Goal: Task Accomplishment & Management: Manage account settings

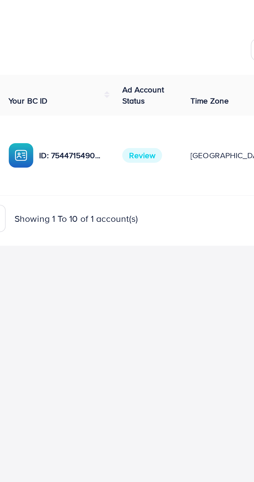
click at [126, 137] on span "Review" at bounding box center [125, 137] width 18 height 7
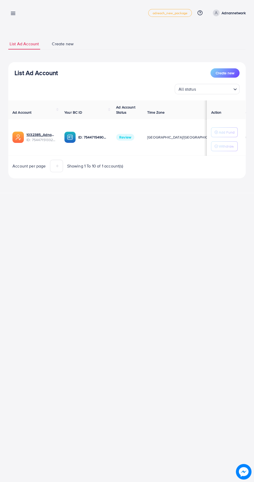
click at [12, 13] on icon at bounding box center [12, 13] width 5 height 5
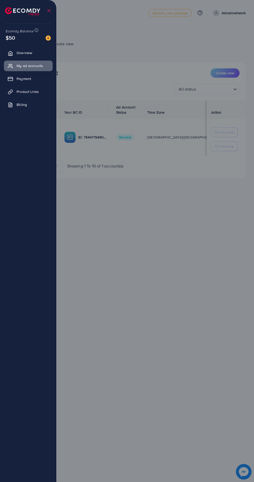
click at [198, 332] on div at bounding box center [127, 289] width 254 height 578
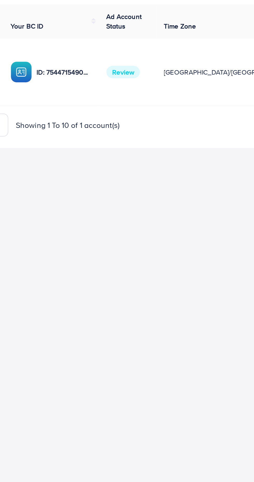
click at [124, 136] on span "Review" at bounding box center [125, 137] width 18 height 7
click at [120, 137] on span "Review" at bounding box center [125, 137] width 18 height 7
click at [125, 136] on span "Review" at bounding box center [125, 137] width 18 height 7
click at [125, 137] on span "Review" at bounding box center [125, 137] width 18 height 7
click at [123, 139] on span "Review" at bounding box center [125, 137] width 18 height 7
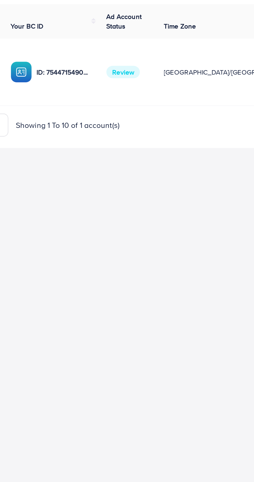
click at [123, 139] on span "Review" at bounding box center [125, 137] width 18 height 7
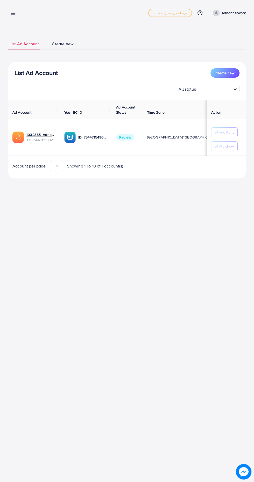
click at [13, 14] on icon at bounding box center [12, 13] width 5 height 5
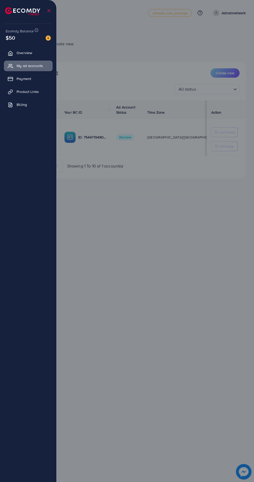
click at [149, 242] on div at bounding box center [127, 289] width 254 height 578
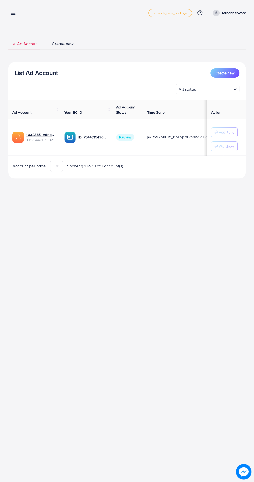
click at [135, 257] on div "My ad accounts adreach_new_package Help Center Contact Support Plans and Pricin…" at bounding box center [127, 241] width 254 height 482
